Goal: Find contact information: Find contact information

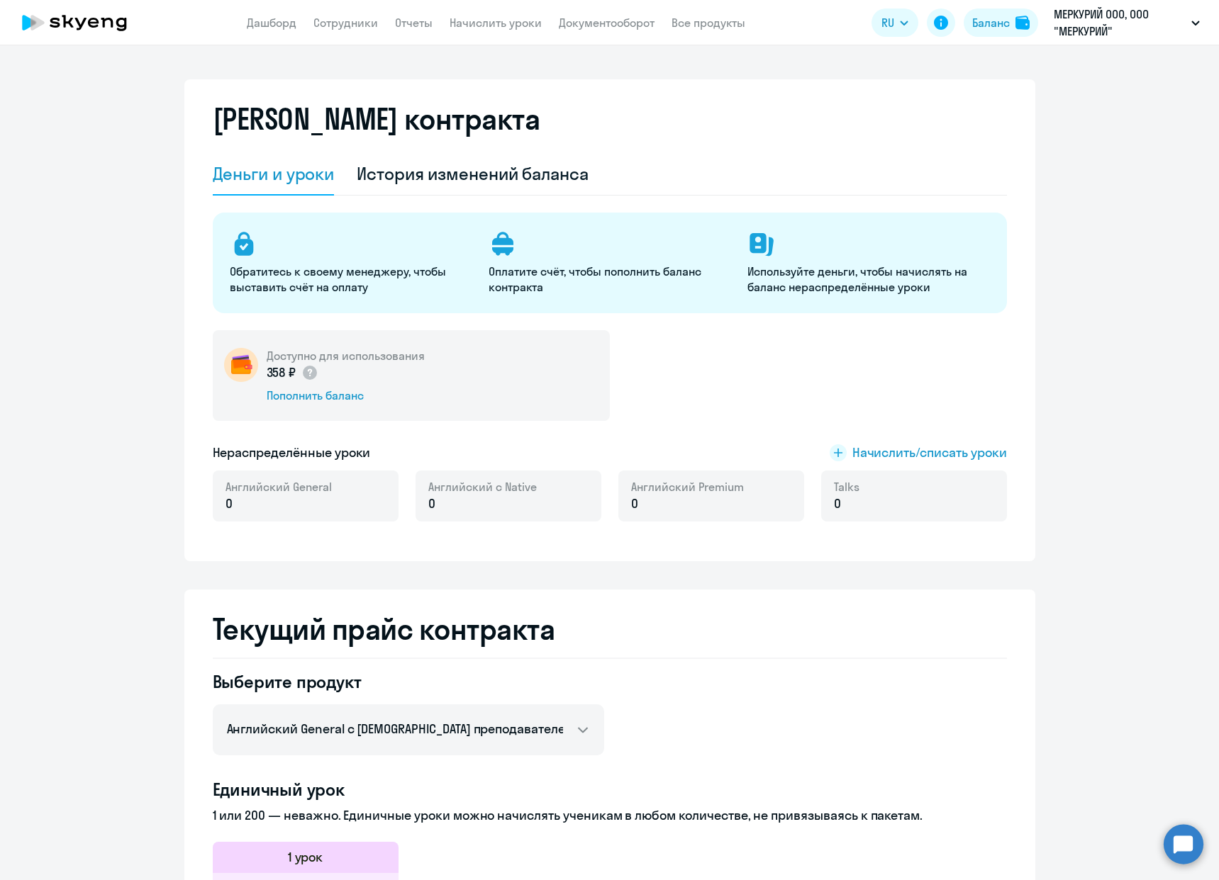
select select "english_adult_not_native_speaker"
click at [614, 23] on link "Документооборот" at bounding box center [607, 23] width 96 height 14
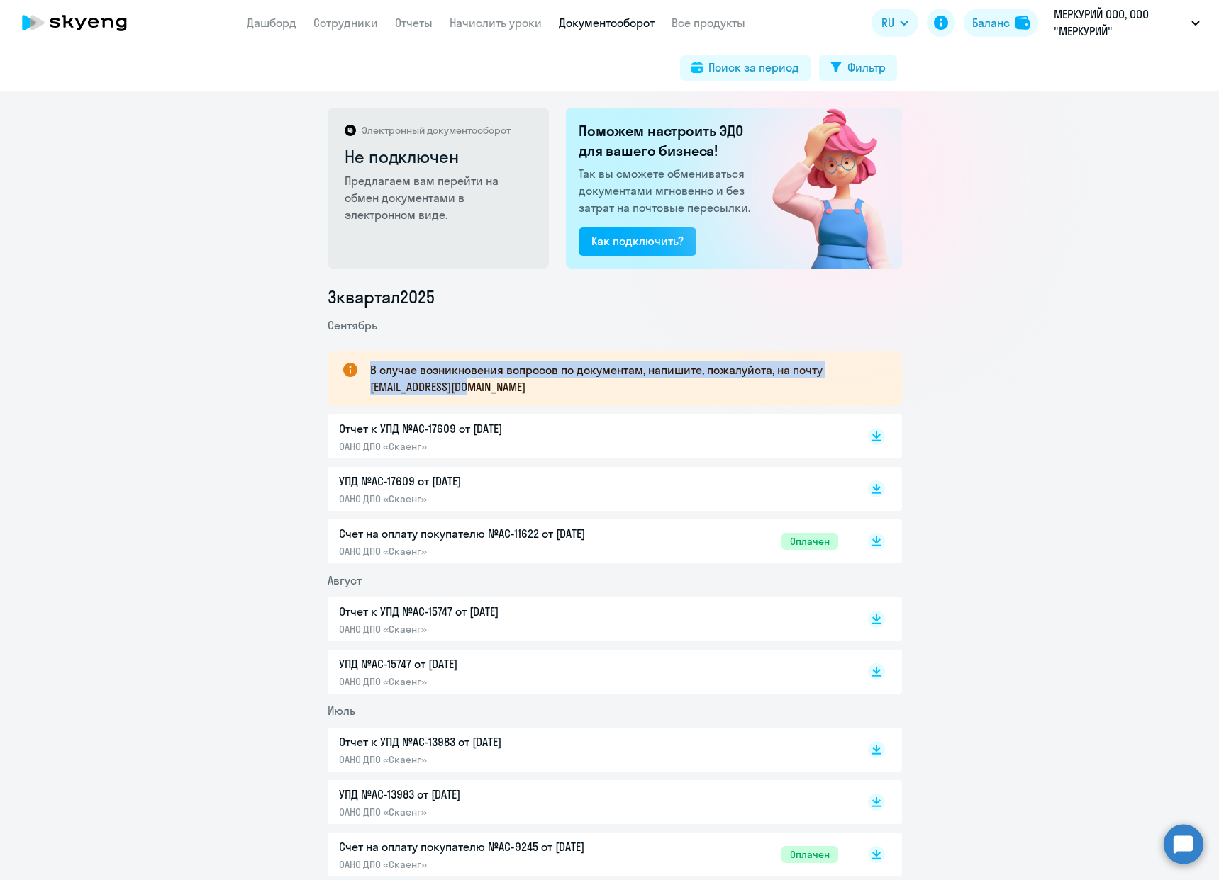
drag, startPoint x: 491, startPoint y: 385, endPoint x: 359, endPoint y: 386, distance: 132.6
click at [359, 386] on div "В случае возникновения вопросов по документам, напишите, пожалуйста, на почту […" at bounding box center [614, 378] width 574 height 55
click at [380, 387] on p "В случае возникновения вопросов по документам, напишите, пожалуйста, на почту […" at bounding box center [623, 379] width 506 height 34
drag, startPoint x: 364, startPoint y: 388, endPoint x: 486, endPoint y: 386, distance: 121.9
click at [486, 386] on div "В случае возникновения вопросов по документам, напишите, пожалуйста, на почту […" at bounding box center [614, 378] width 574 height 55
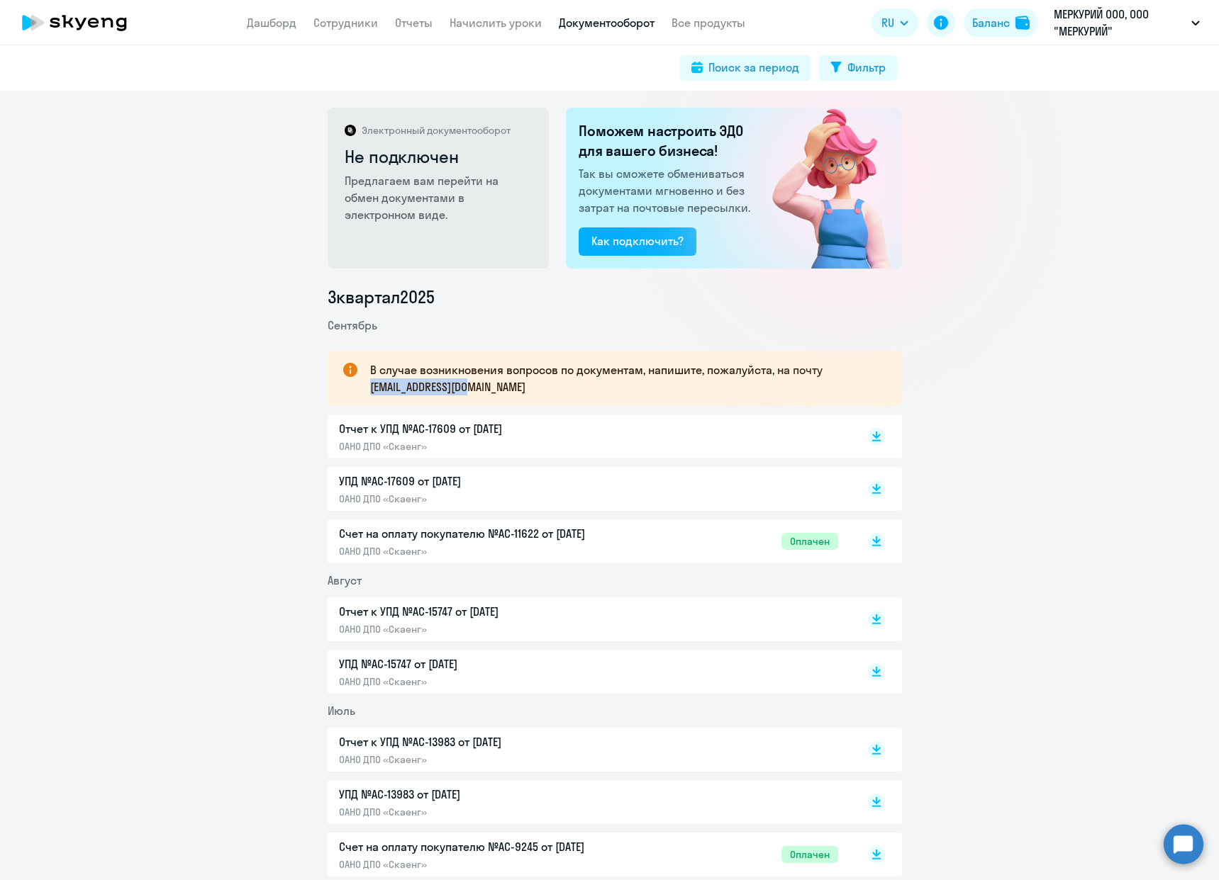
copy p "[EMAIL_ADDRESS][DOMAIN_NAME]"
drag, startPoint x: 79, startPoint y: 65, endPoint x: 87, endPoint y: 63, distance: 7.9
click at [79, 65] on div "Поиск за период Фильтр" at bounding box center [609, 67] width 1219 height 45
